Goal: Information Seeking & Learning: Find specific fact

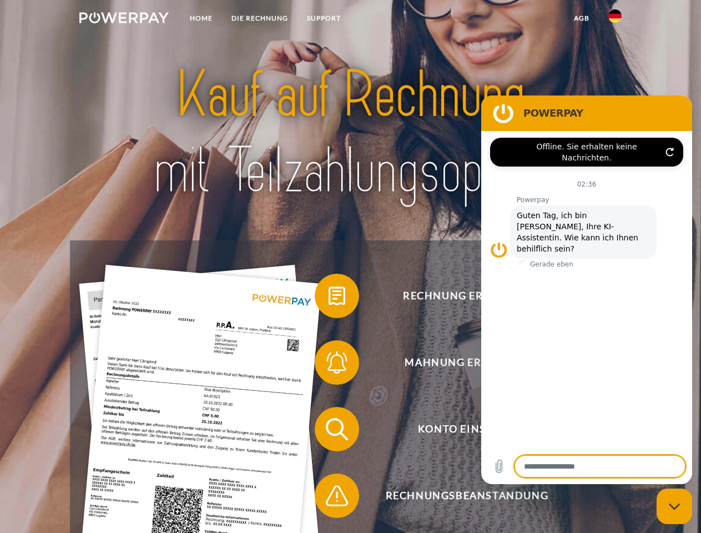
click at [124, 19] on img at bounding box center [123, 17] width 89 height 11
click at [615, 19] on img at bounding box center [614, 15] width 13 height 13
click at [581, 18] on link "agb" at bounding box center [581, 18] width 34 height 20
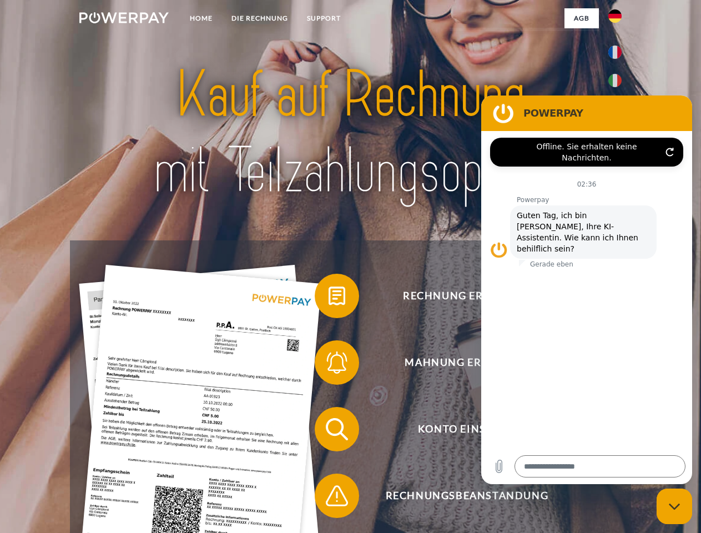
click at [328, 298] on span at bounding box center [319, 295] width 55 height 55
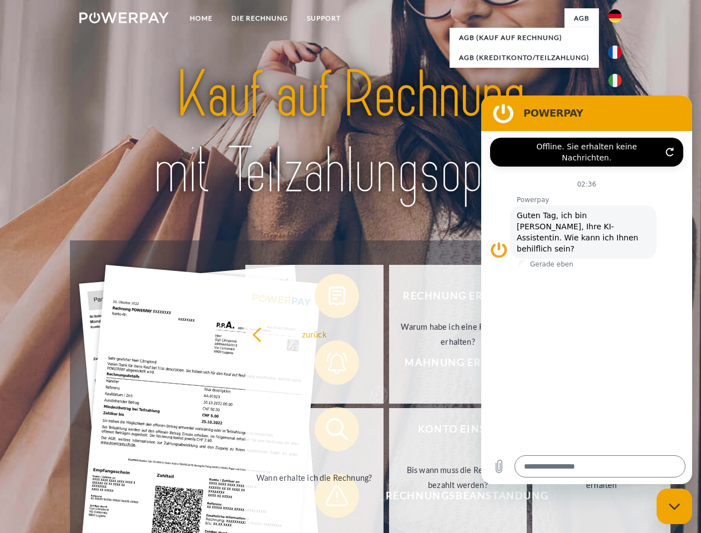
click at [328, 364] on div "Rechnung erhalten? Mahnung erhalten? Konto einsehen" at bounding box center [350, 462] width 560 height 444
click at [389, 431] on link "Bis wann muss die Rechnung bezahlt werden?" at bounding box center [458, 477] width 138 height 139
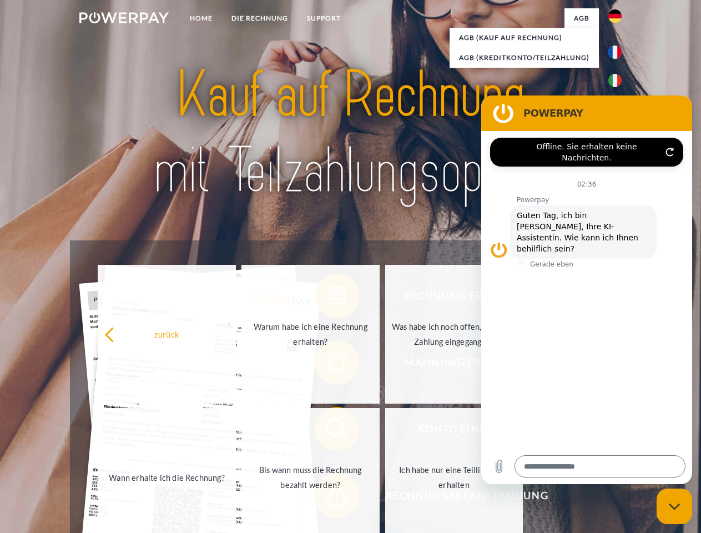
click at [328, 498] on span at bounding box center [319, 495] width 55 height 55
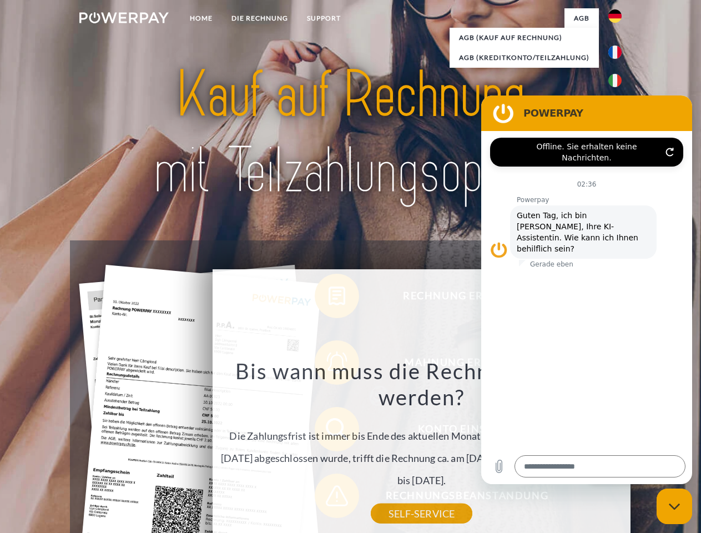
click at [674, 506] on icon "Messaging-Fenster schließen" at bounding box center [674, 506] width 12 height 7
type textarea "*"
